Goal: Book appointment/travel/reservation

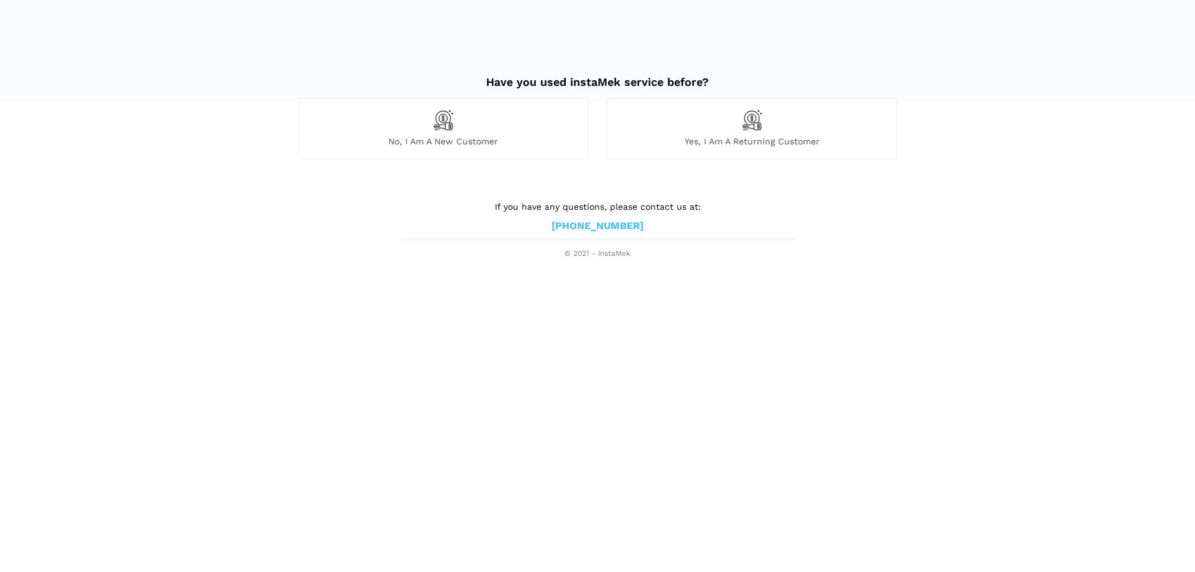
click at [515, 133] on div "No, I am a new customer" at bounding box center [443, 128] width 290 height 61
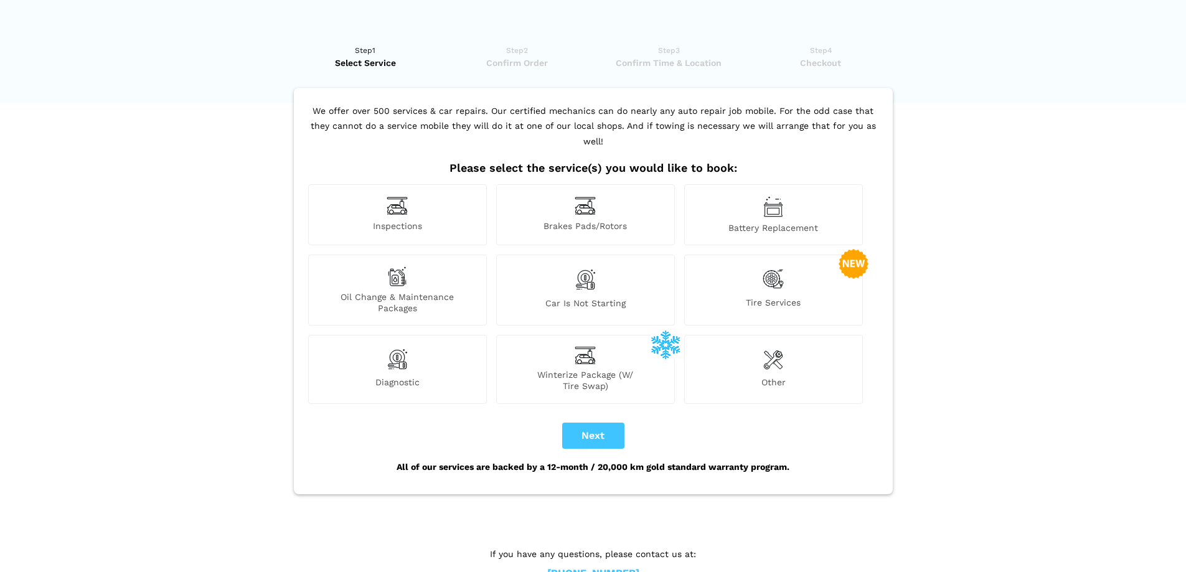
click at [771, 266] on img at bounding box center [773, 279] width 21 height 26
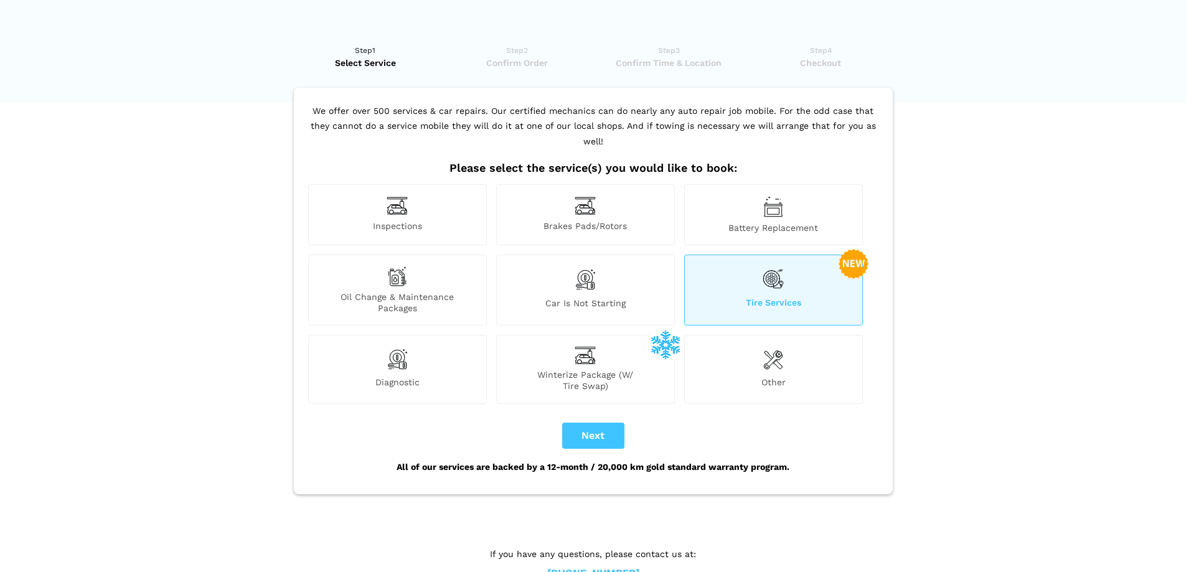
click at [763, 297] on span "Tire Services" at bounding box center [773, 305] width 177 height 17
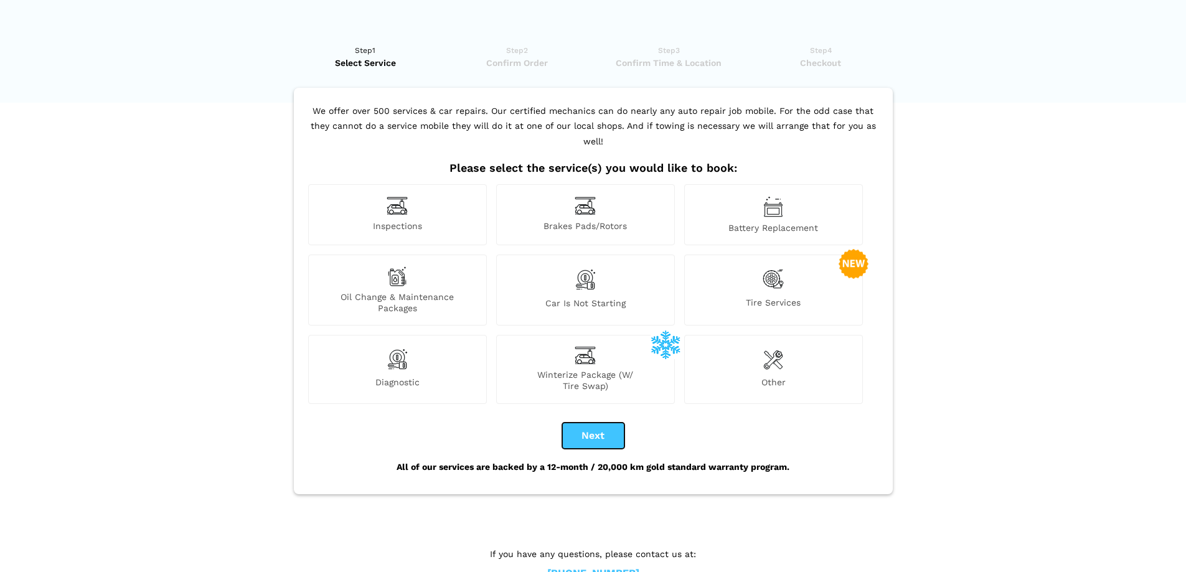
click at [592, 423] on button "Next" at bounding box center [593, 436] width 62 height 26
click at [795, 270] on div "Tire Services" at bounding box center [773, 290] width 179 height 71
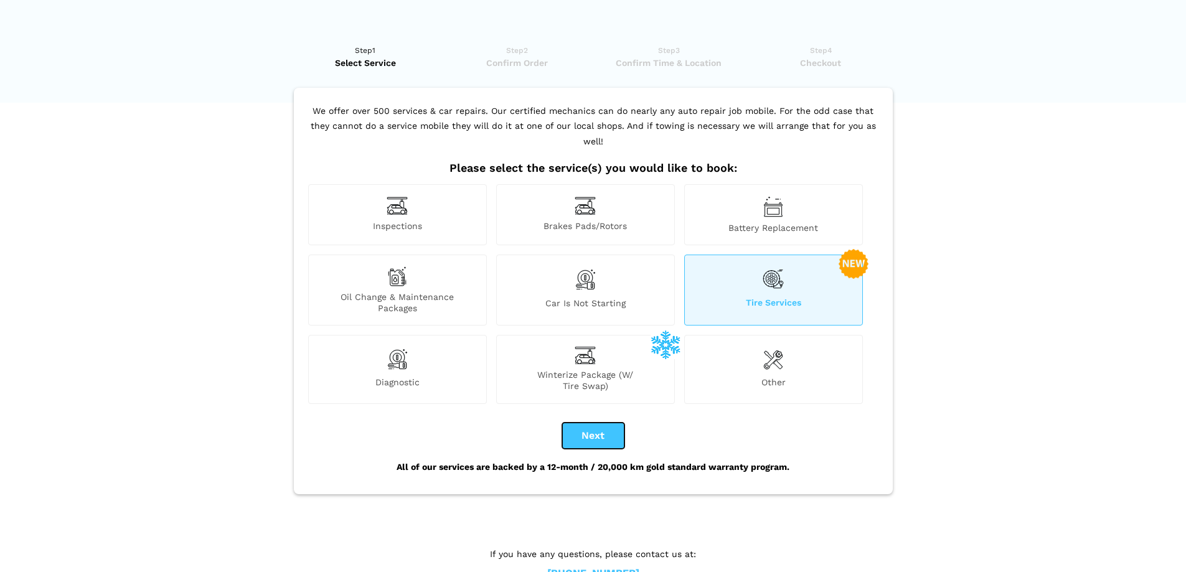
click at [607, 423] on button "Next" at bounding box center [593, 436] width 62 height 26
checkbox input "true"
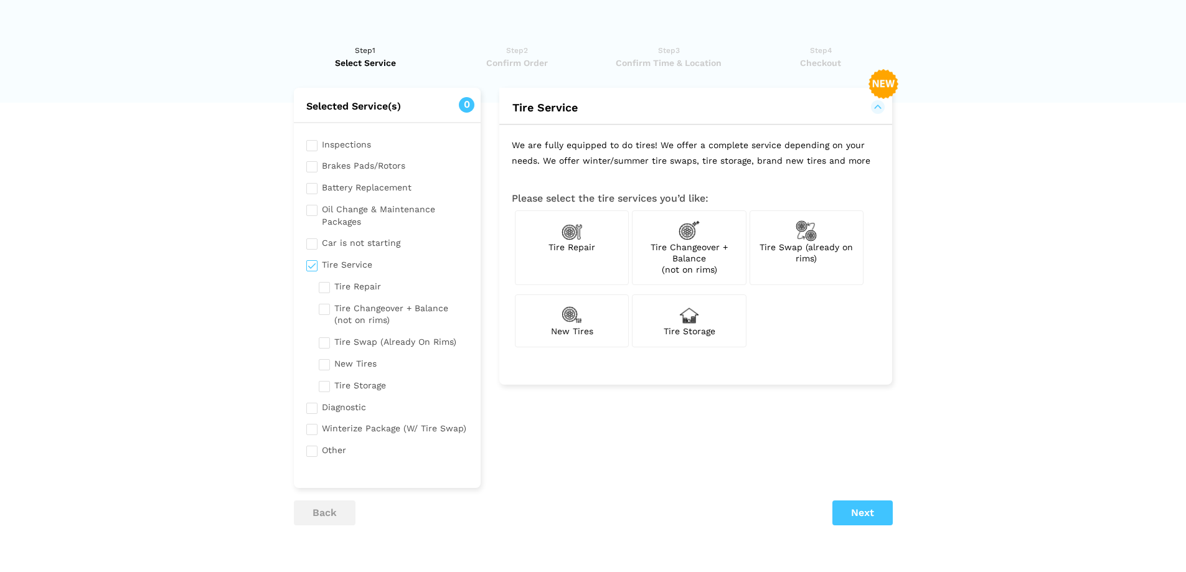
click at [649, 254] on div "Tire Changeover + Balance (not on rims)" at bounding box center [689, 247] width 114 height 75
checkbox input "true"
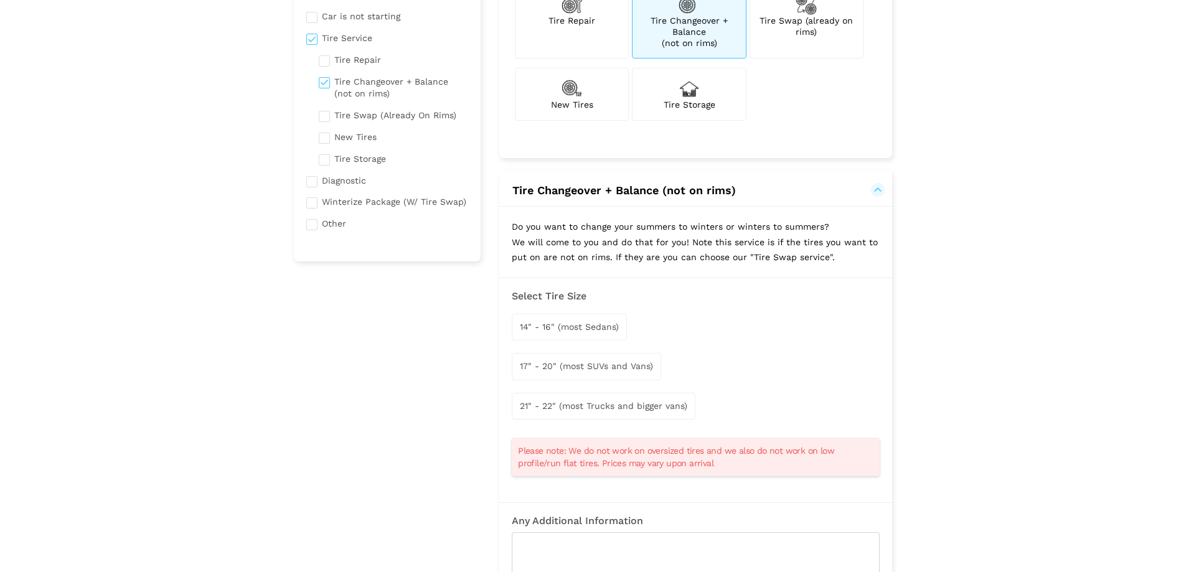
scroll to position [249, 0]
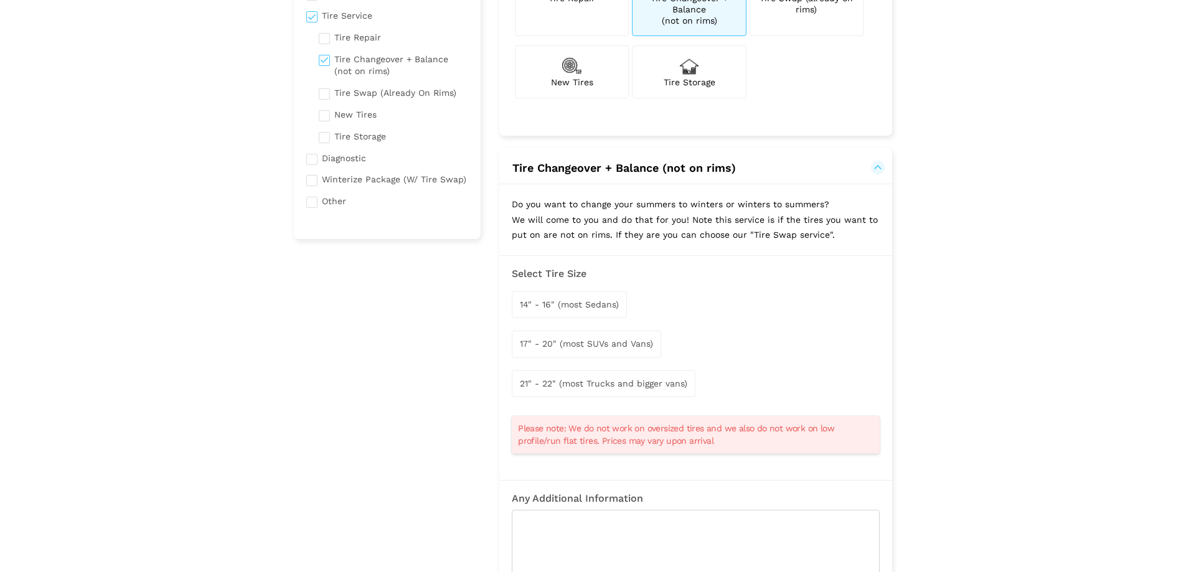
click at [616, 342] on span "17" - 20" (most SUVs and Vans)" at bounding box center [586, 344] width 133 height 10
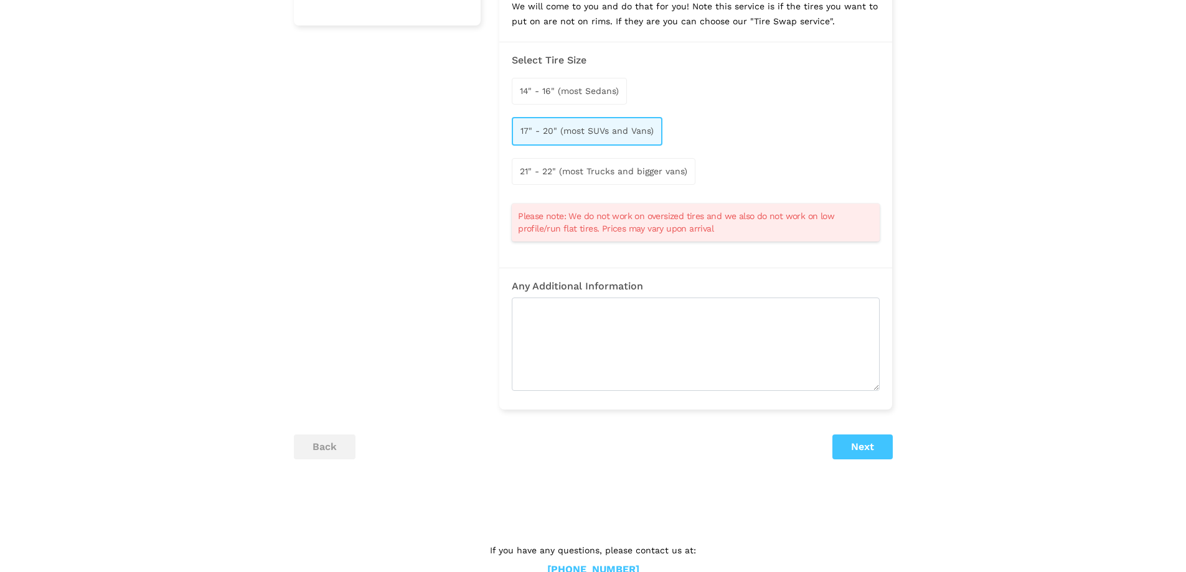
scroll to position [494, 0]
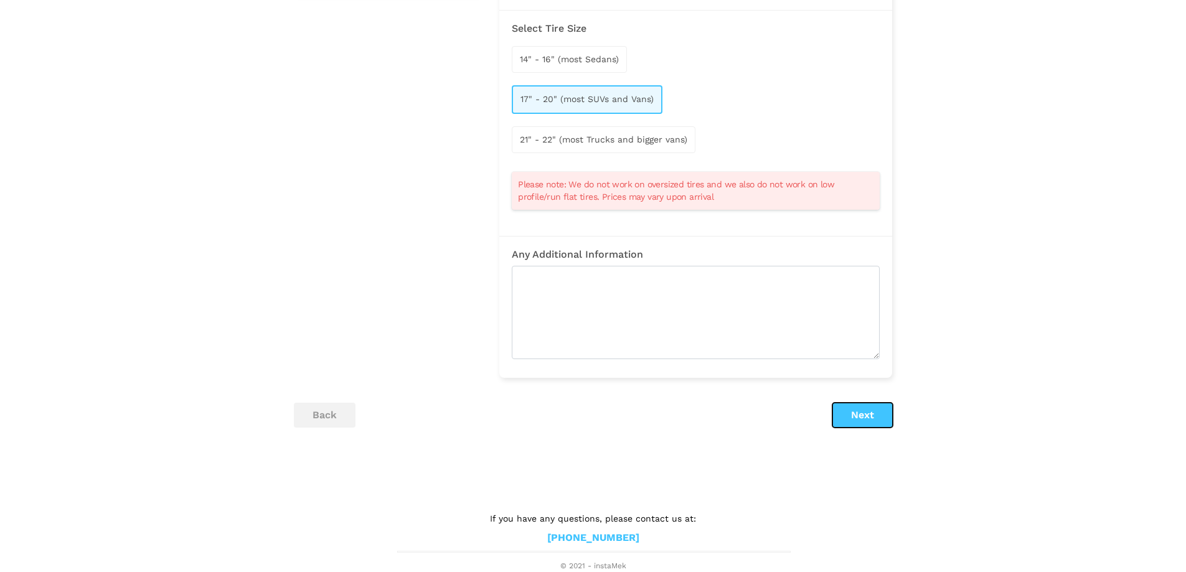
click at [844, 419] on button "Next" at bounding box center [862, 415] width 60 height 25
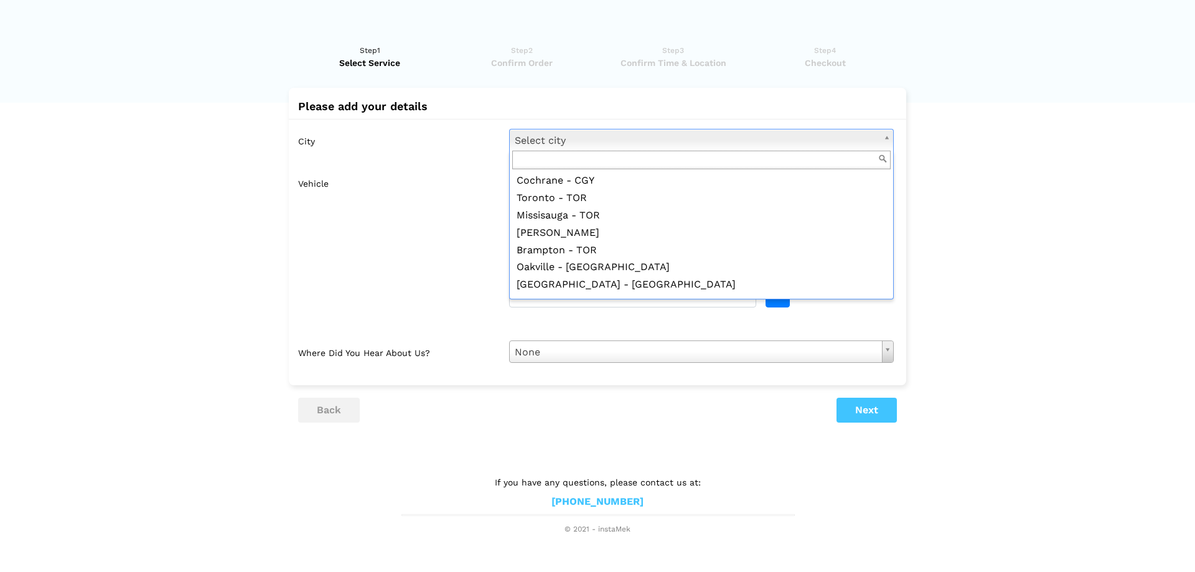
scroll to position [996, 0]
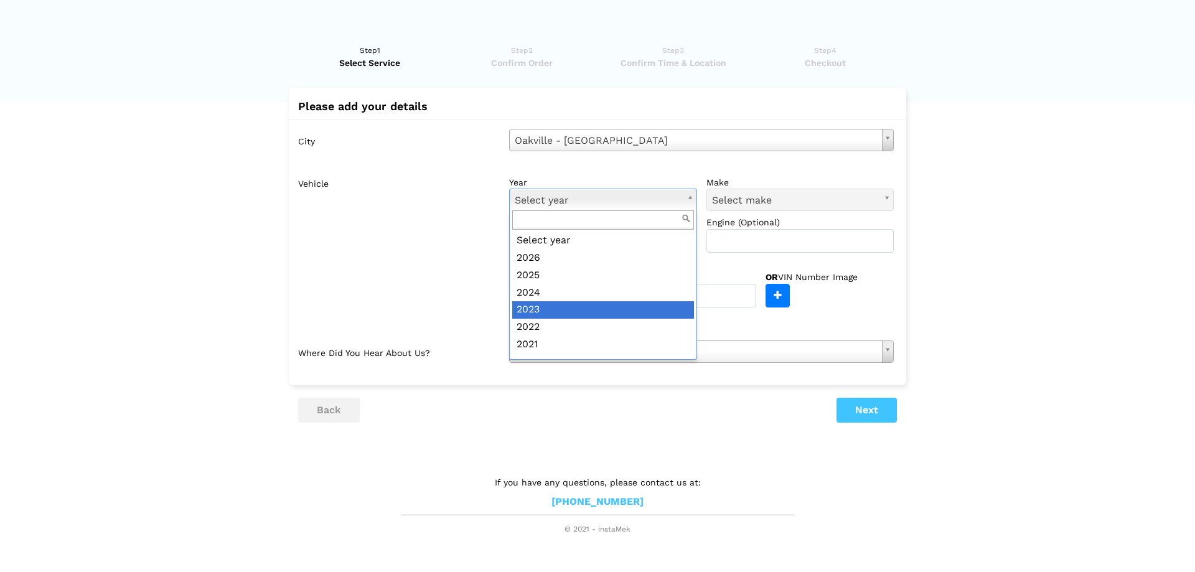
drag, startPoint x: 575, startPoint y: 293, endPoint x: 575, endPoint y: 302, distance: 9.3
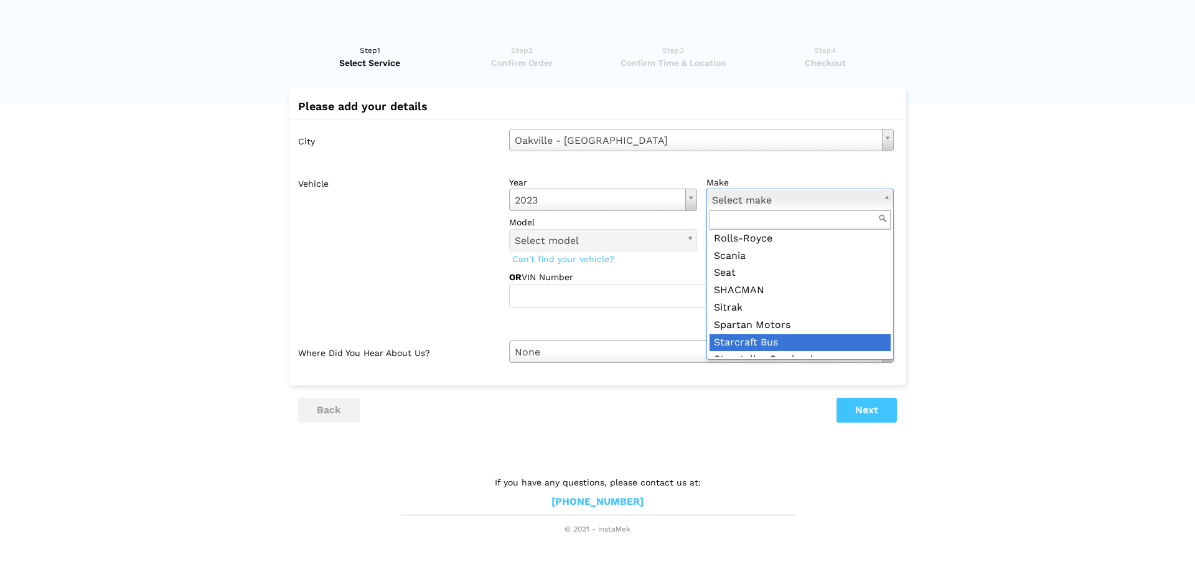
scroll to position [2179, 0]
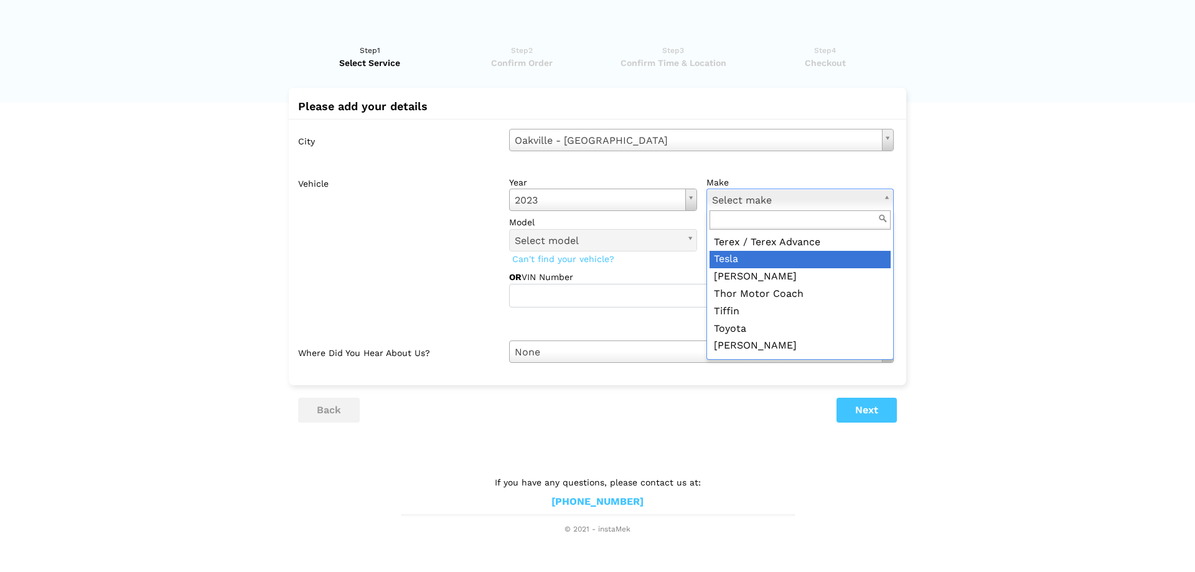
drag, startPoint x: 763, startPoint y: 268, endPoint x: 763, endPoint y: 261, distance: 6.8
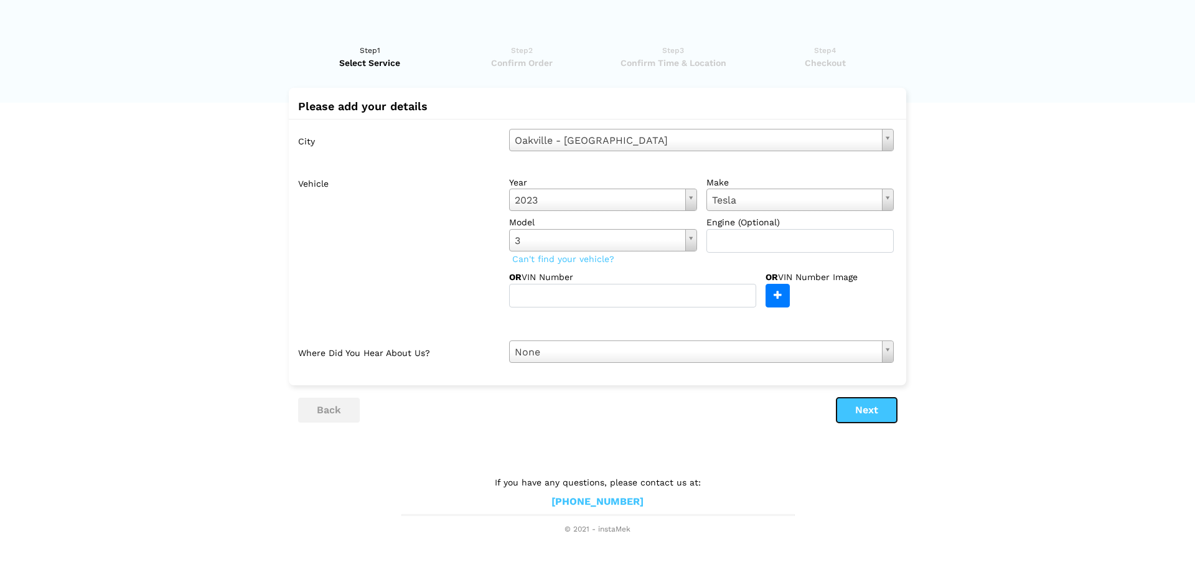
click at [871, 412] on button "Next" at bounding box center [867, 410] width 60 height 25
